Goal: Information Seeking & Learning: Check status

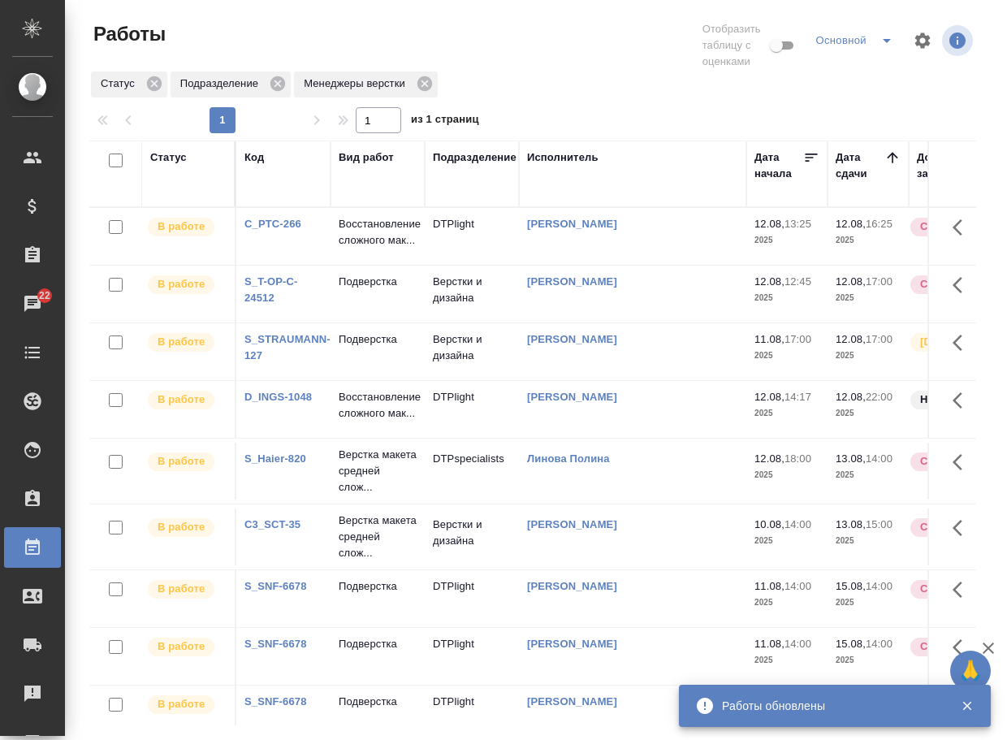
click at [270, 227] on link "C_PTC-266" at bounding box center [272, 224] width 57 height 12
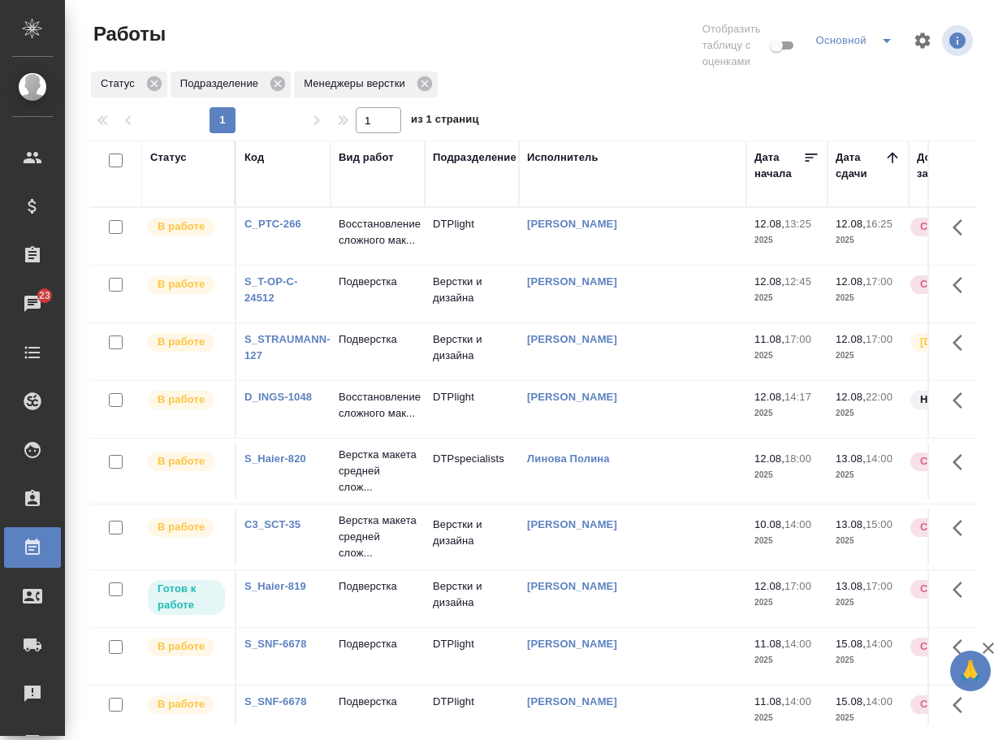
click at [366, 249] on p "Верстка макета средней слож..." at bounding box center [378, 232] width 78 height 32
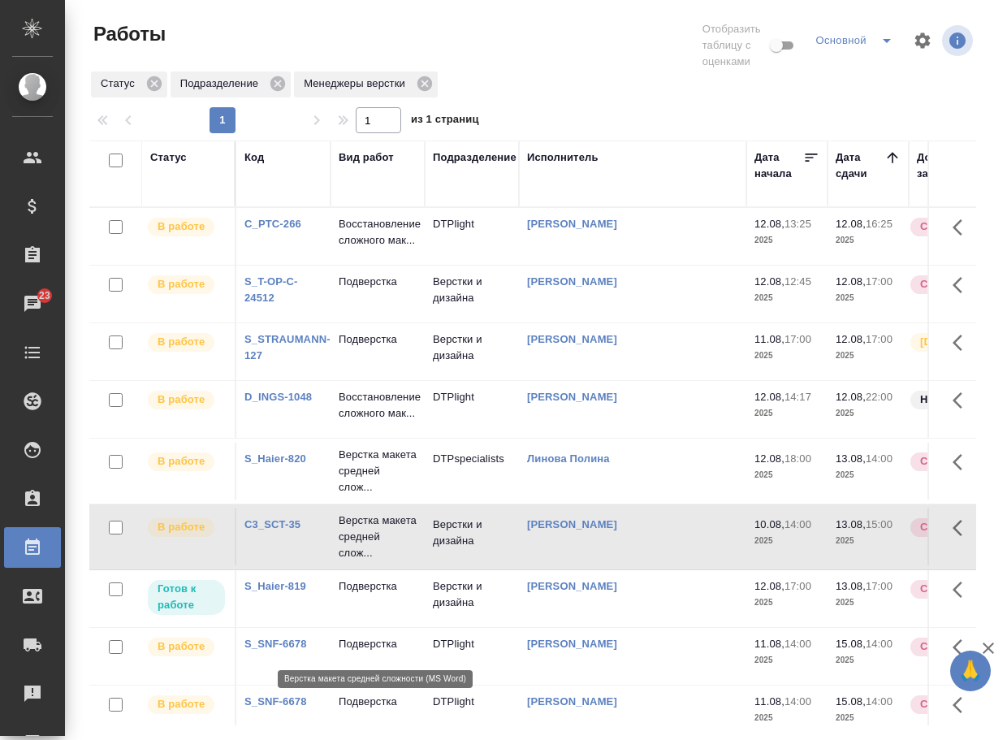
click at [366, 561] on p "Верстка макета средней слож..." at bounding box center [378, 537] width 78 height 49
click at [540, 265] on td "[PERSON_NAME]" at bounding box center [632, 236] width 227 height 57
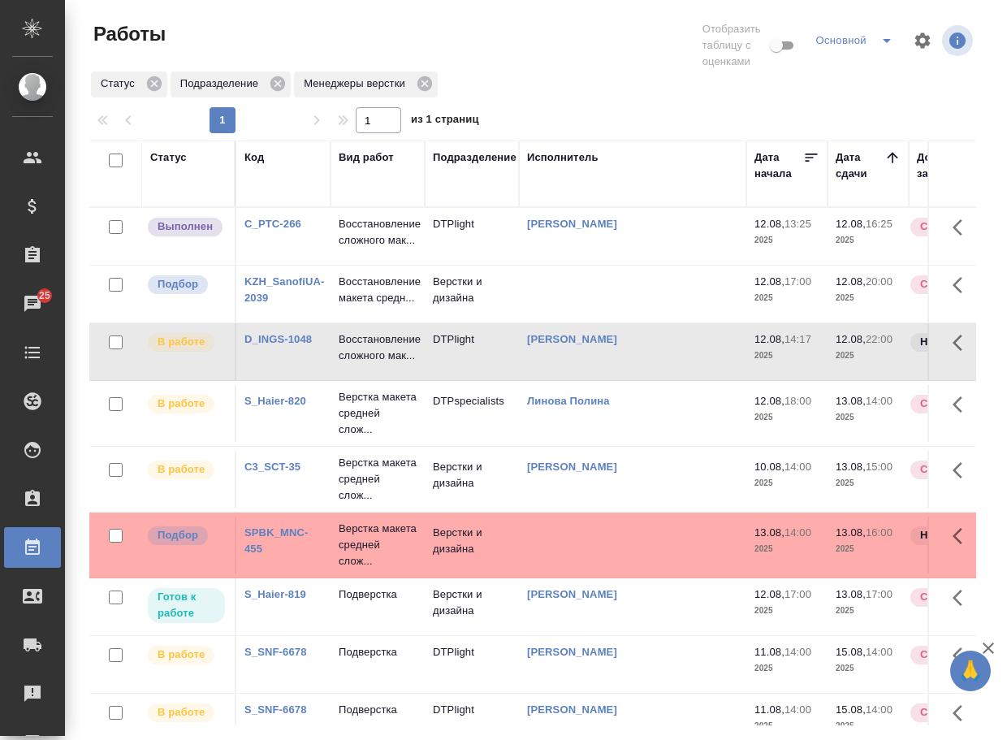
click at [279, 300] on link "KZH_SanofiUA-2039" at bounding box center [284, 289] width 80 height 28
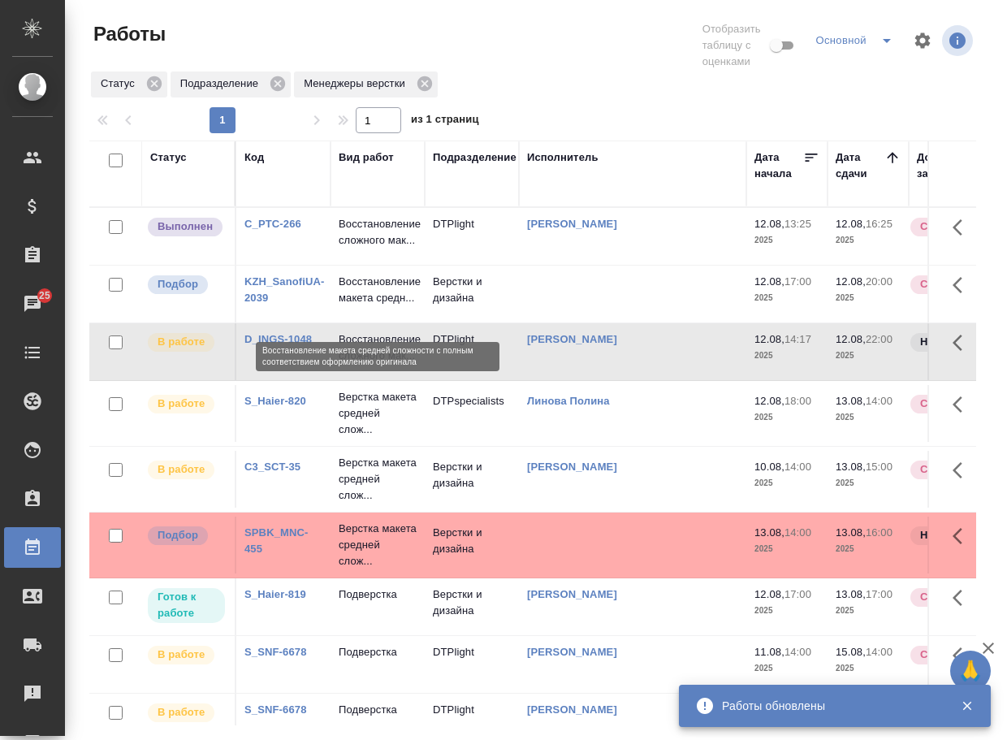
click at [371, 299] on p "Восстановление макета средн..." at bounding box center [378, 290] width 78 height 32
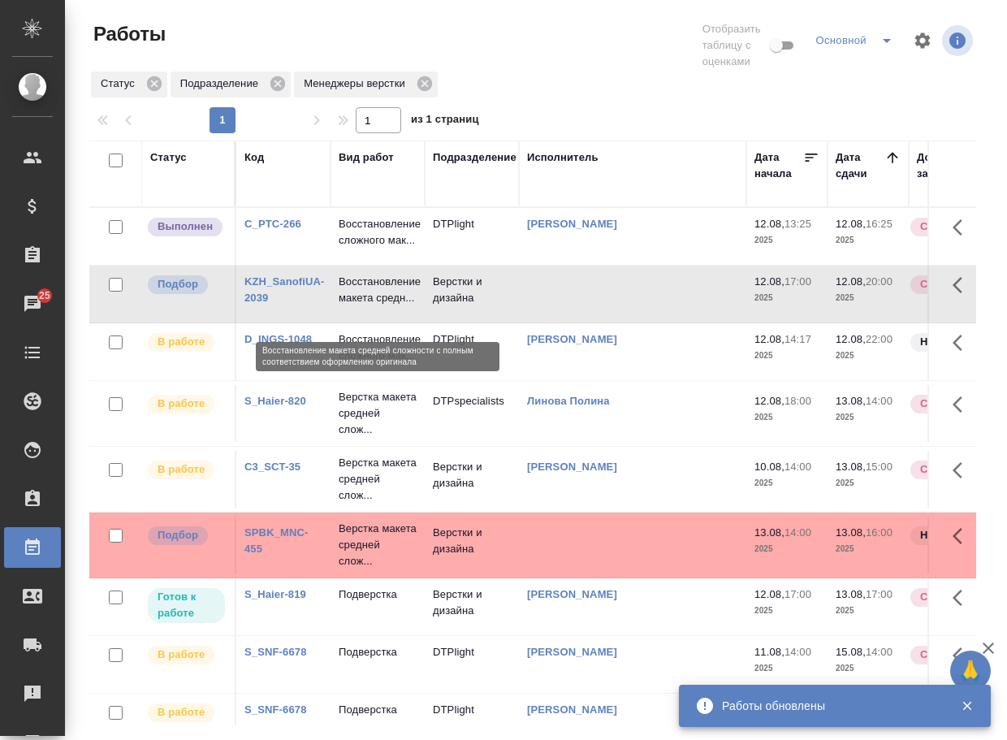
click at [371, 299] on p "Восстановление макета средн..." at bounding box center [378, 290] width 78 height 32
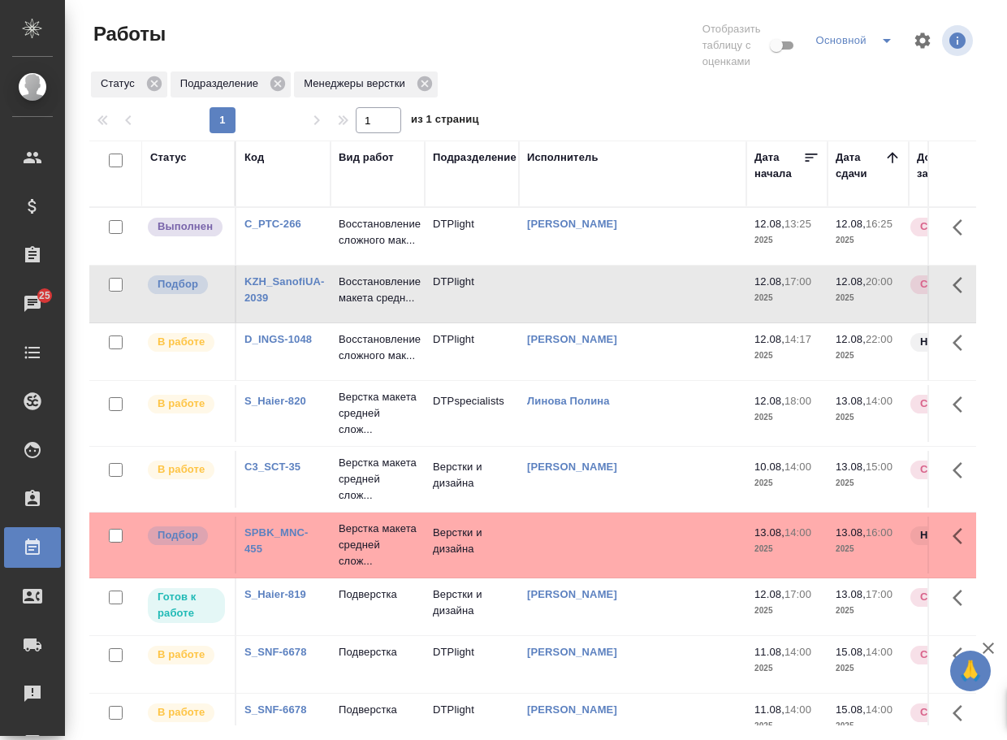
click at [263, 232] on div "SPBK_MNC-455" at bounding box center [283, 224] width 78 height 16
click at [261, 555] on link "SPBK_MNC-455" at bounding box center [276, 540] width 64 height 28
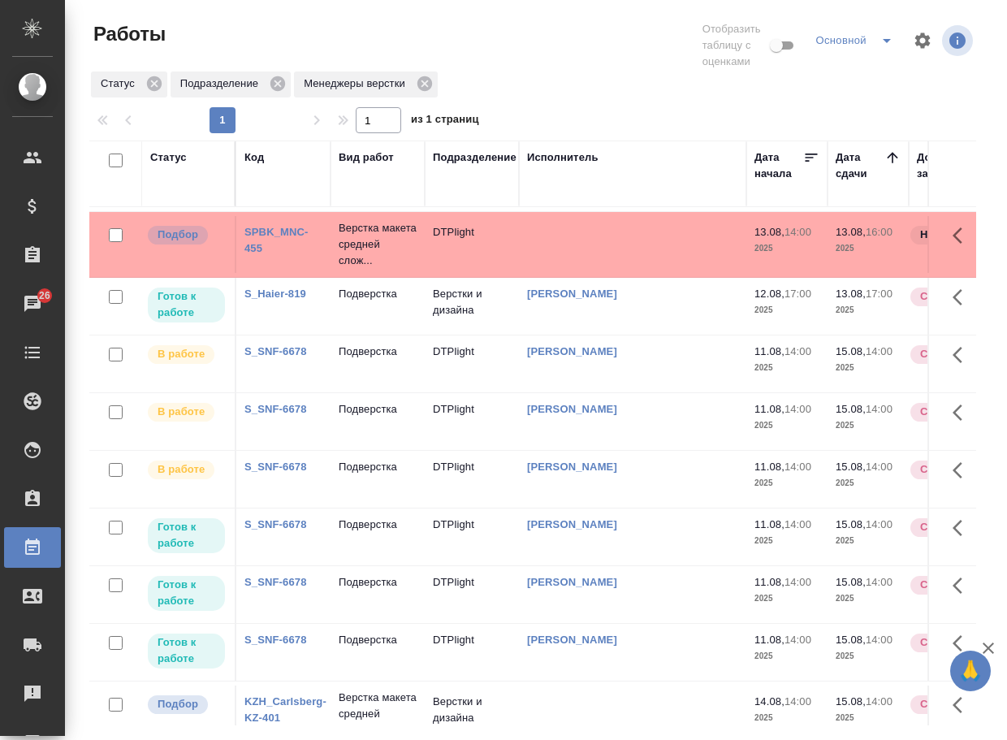
scroll to position [497, 0]
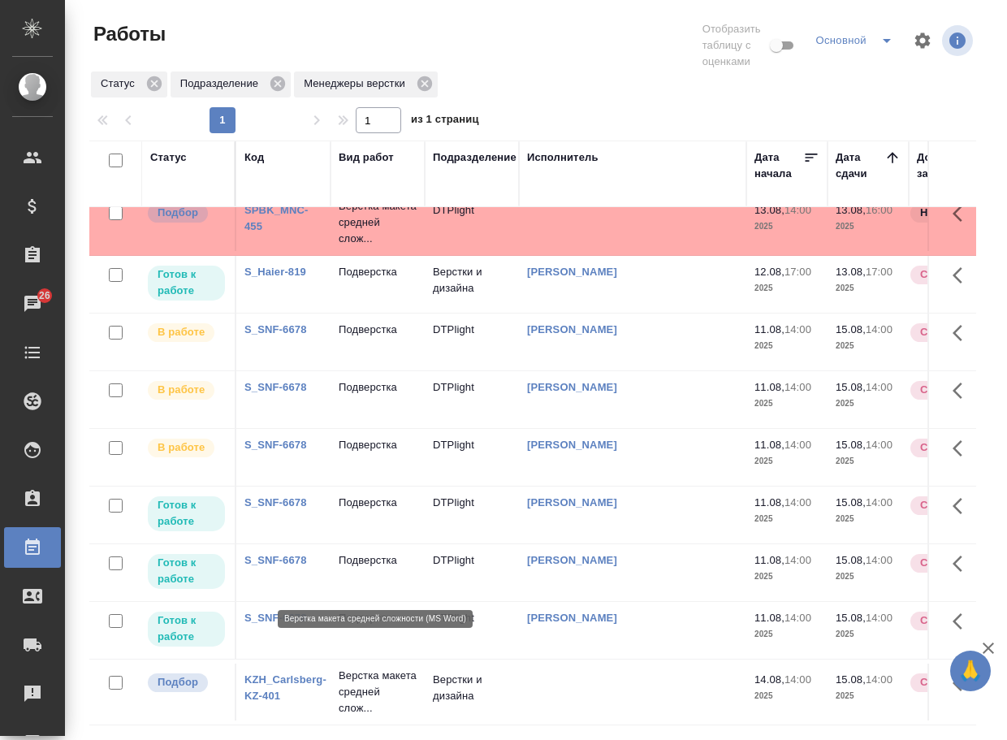
click at [357, 668] on p "Верстка макета средней слож..." at bounding box center [378, 692] width 78 height 49
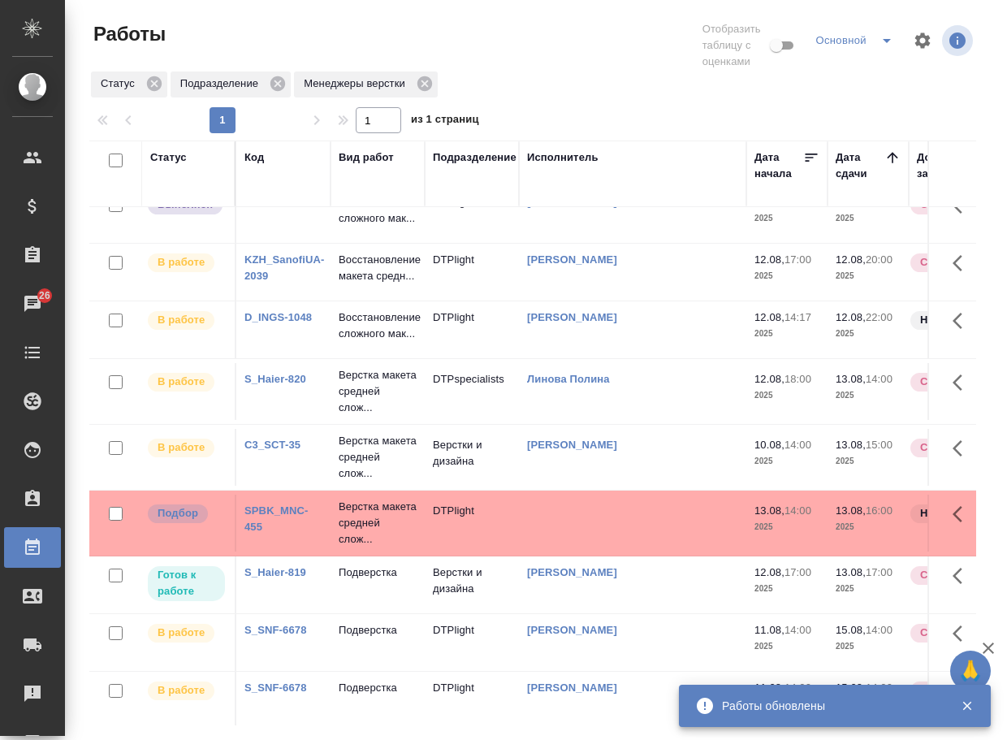
scroll to position [0, 0]
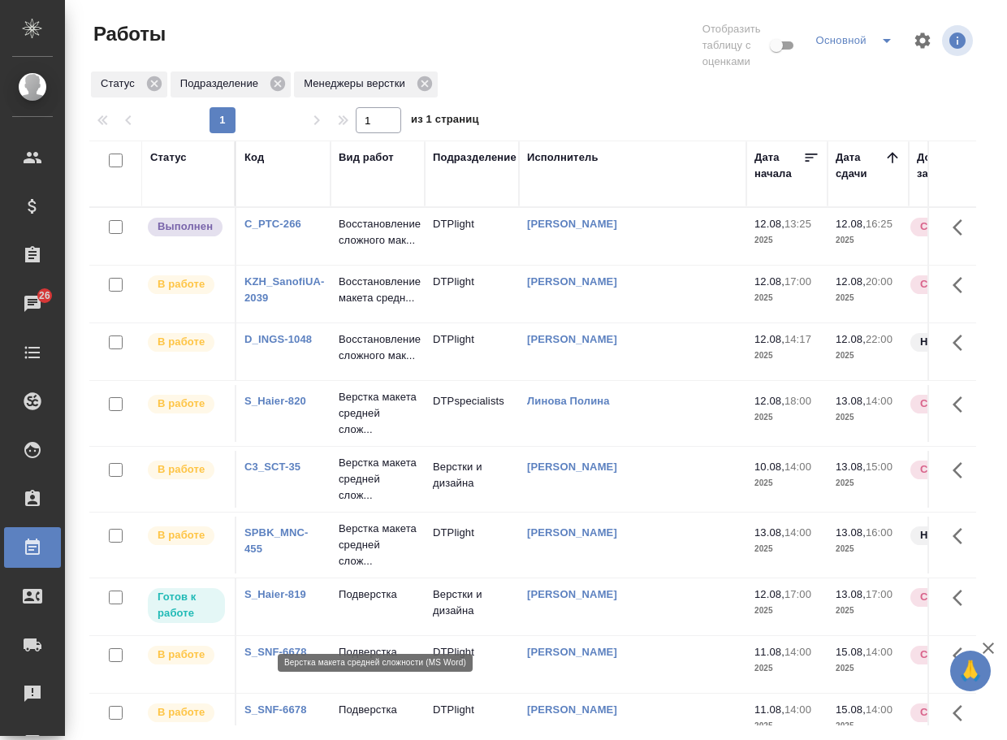
click at [356, 569] on p "Верстка макета средней слож..." at bounding box center [378, 545] width 78 height 49
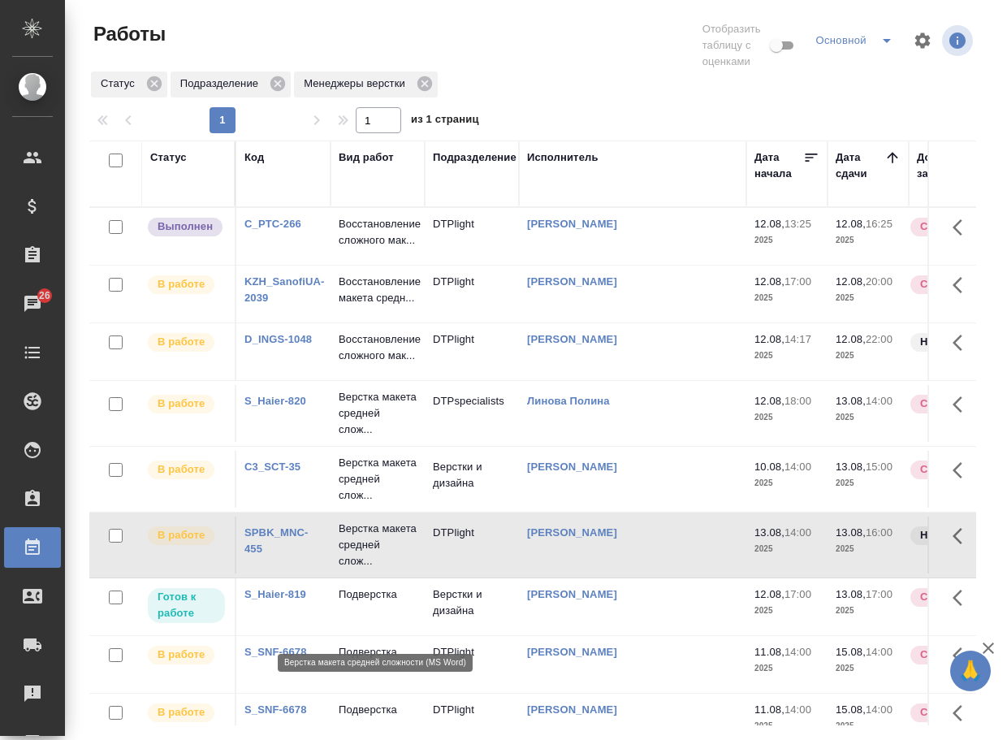
click at [356, 569] on p "Верстка макета средней слож..." at bounding box center [378, 545] width 78 height 49
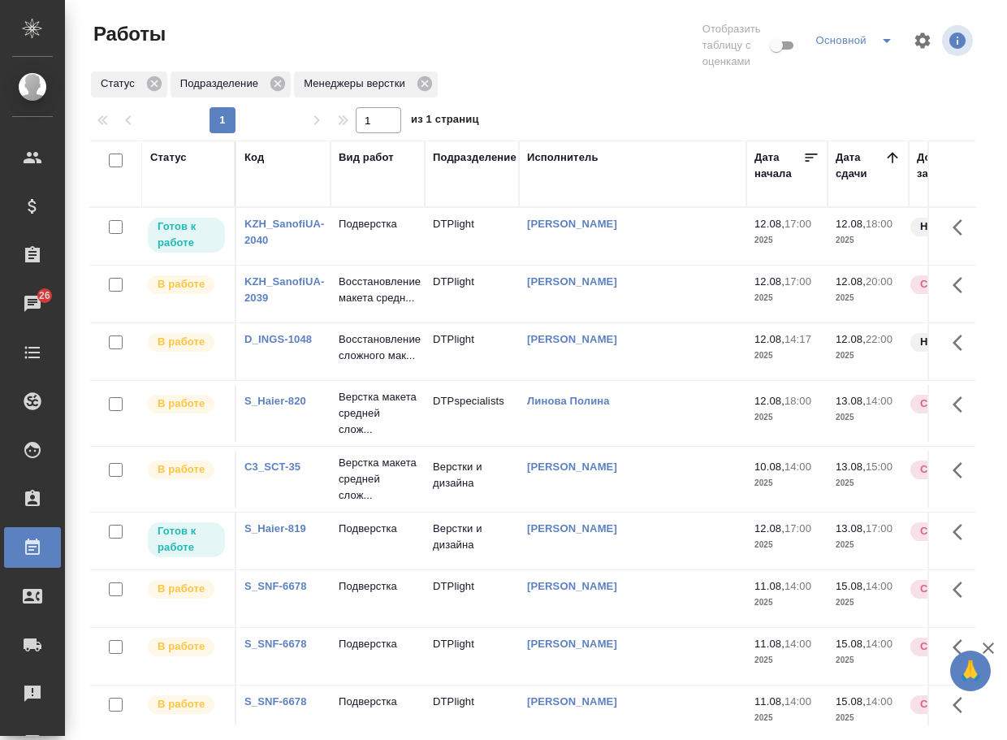
click at [272, 232] on div "KZH_SanofiUA-2040" at bounding box center [283, 232] width 78 height 32
click at [287, 228] on link "KZH_SanofiUA-2040" at bounding box center [284, 232] width 80 height 28
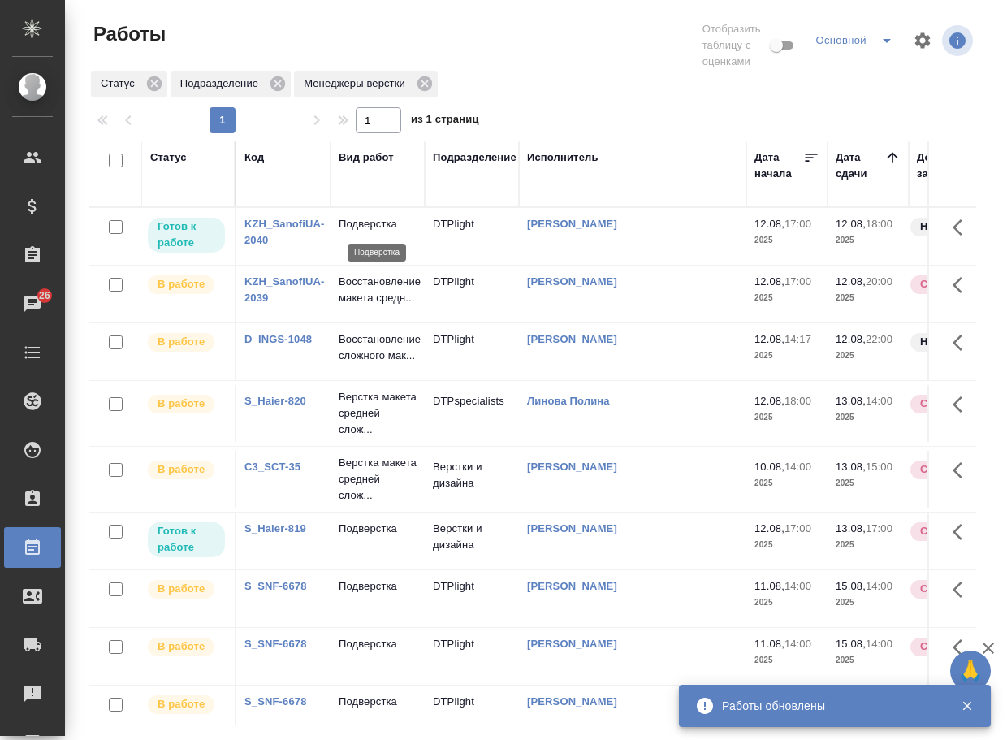
click at [382, 228] on p "Подверстка" at bounding box center [378, 224] width 78 height 16
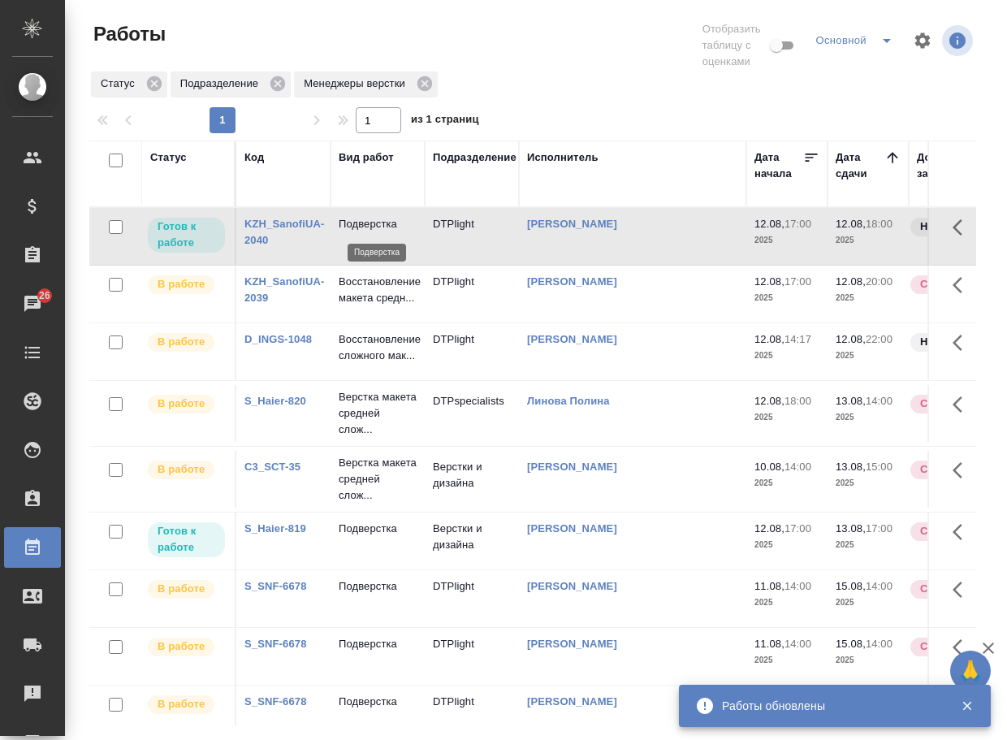
click at [382, 228] on p "Подверстка" at bounding box center [378, 224] width 78 height 16
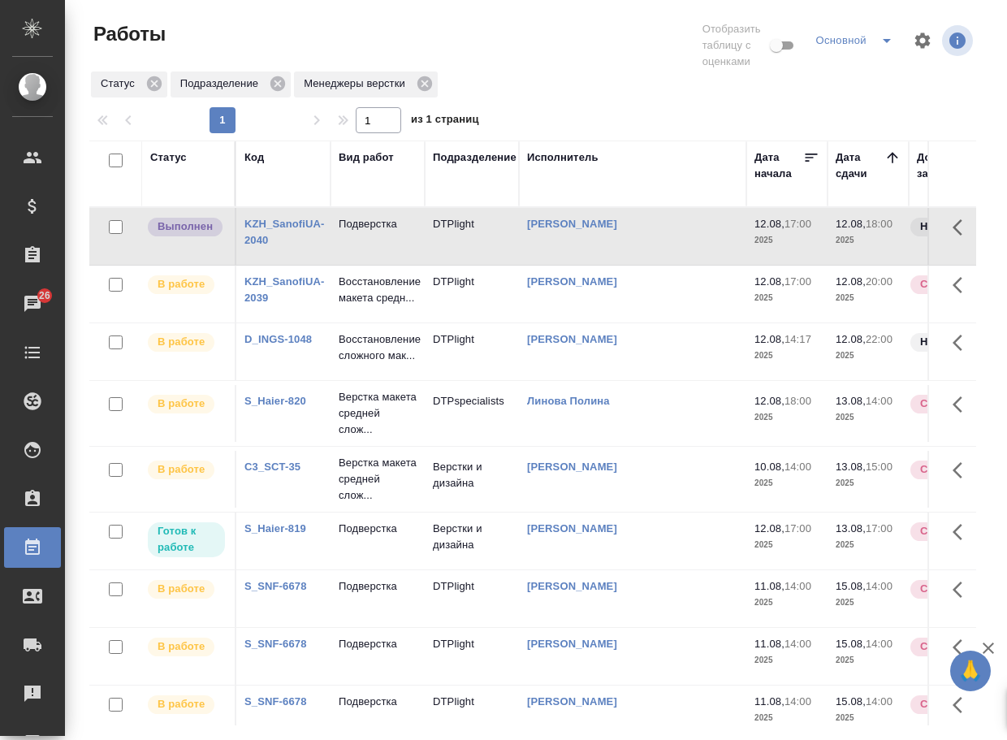
click at [370, 223] on p "Подверстка" at bounding box center [378, 224] width 78 height 16
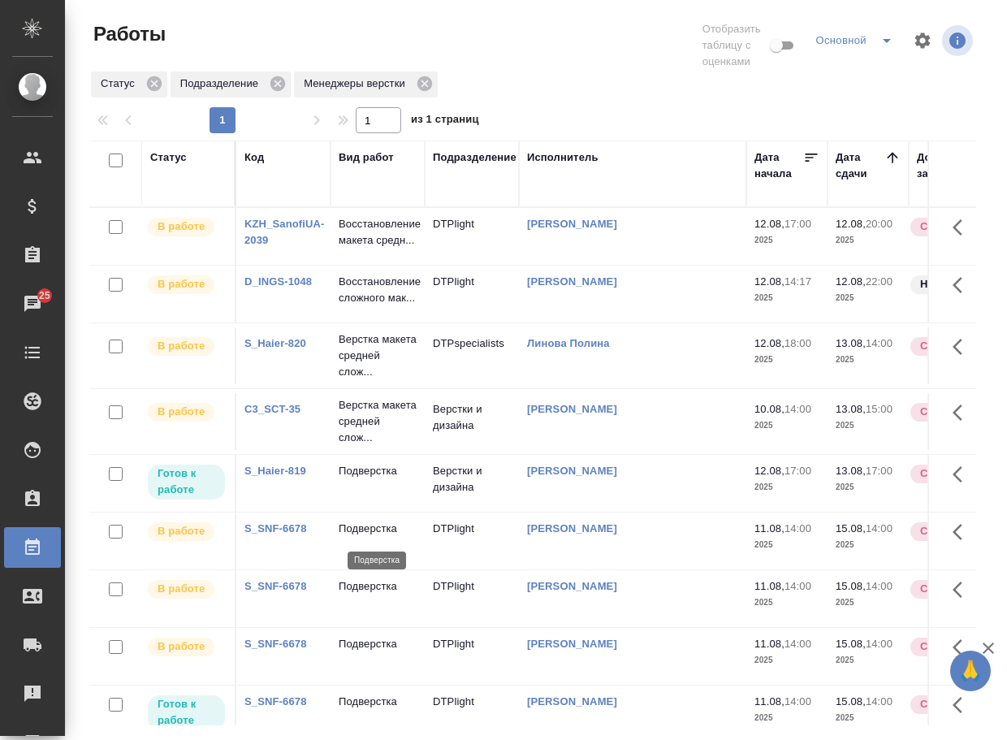
click at [366, 479] on p "Подверстка" at bounding box center [378, 471] width 78 height 16
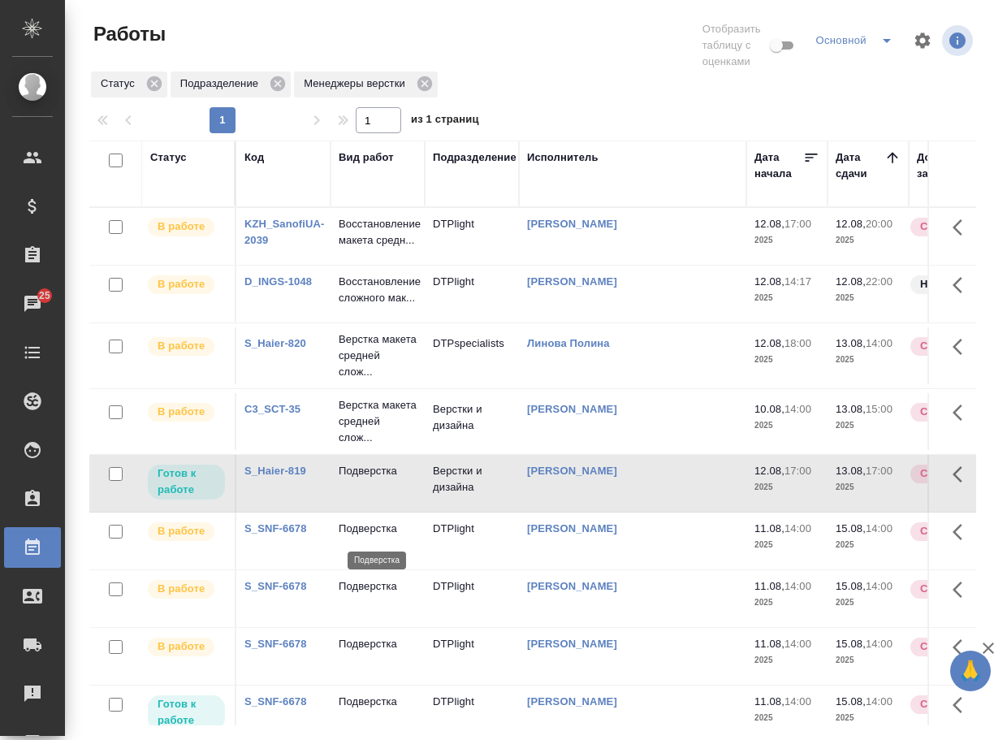
click at [366, 479] on p "Подверстка" at bounding box center [378, 471] width 78 height 16
